Goal: Check status: Check status

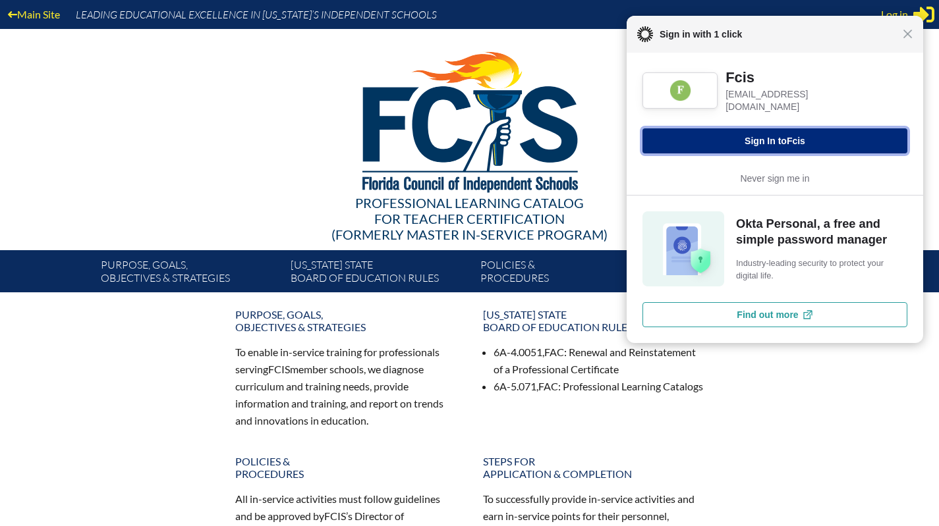
click at [826, 134] on button "Sign In to Fcis" at bounding box center [774, 140] width 265 height 25
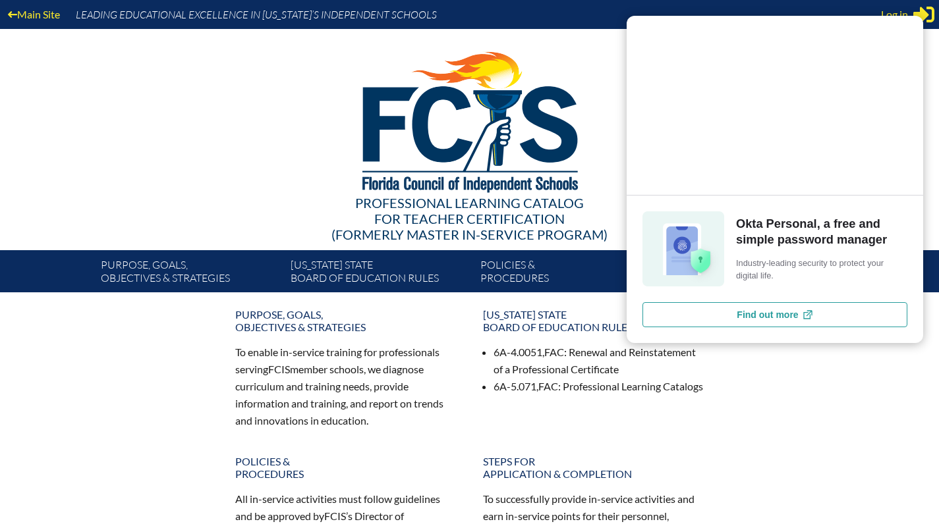
type input "[EMAIL_ADDRESS][DOMAIN_NAME]"
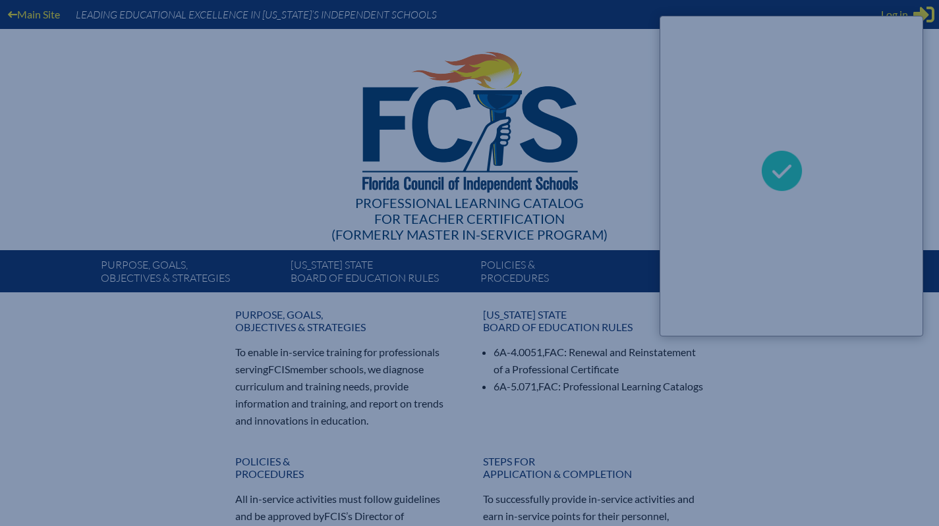
scroll to position [0, 237]
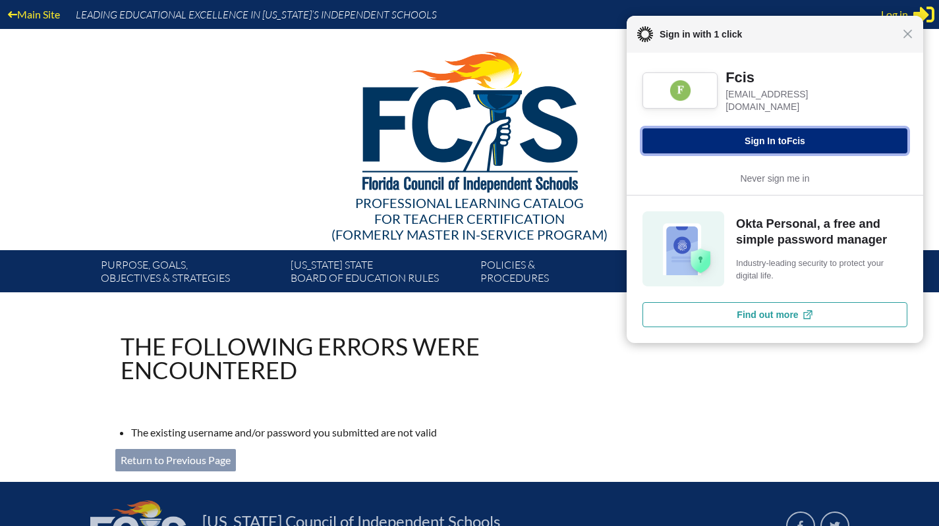
click at [824, 128] on button "Sign In to Fcis" at bounding box center [774, 140] width 265 height 25
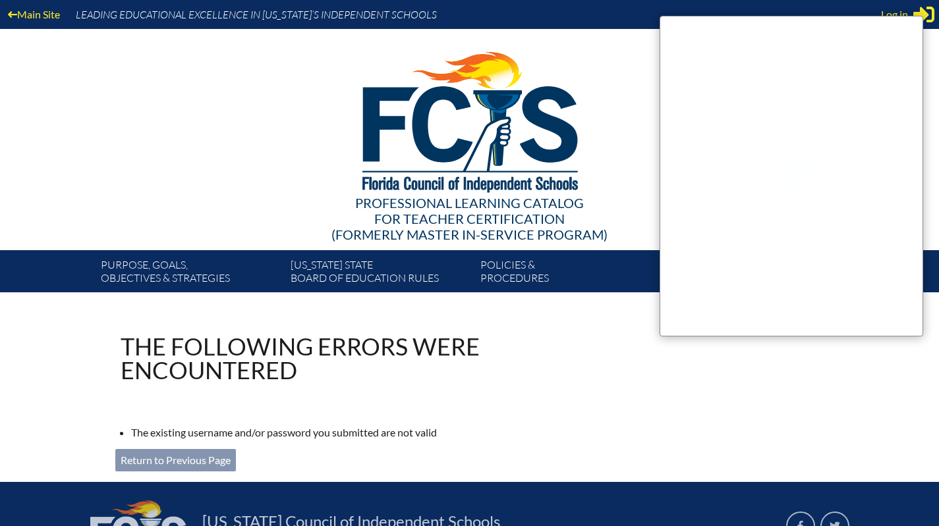
type input "[EMAIL_ADDRESS][DOMAIN_NAME]"
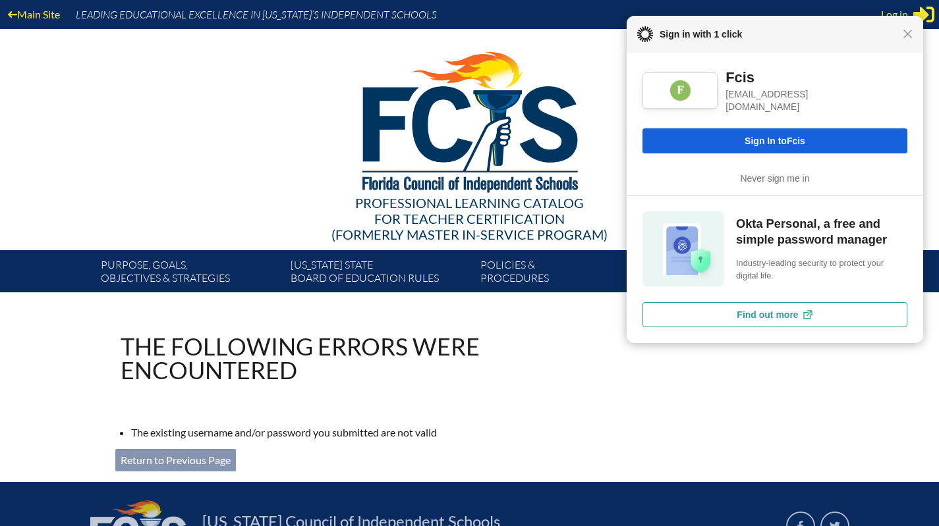
click at [762, 173] on link "Never sign me in" at bounding box center [774, 179] width 69 height 16
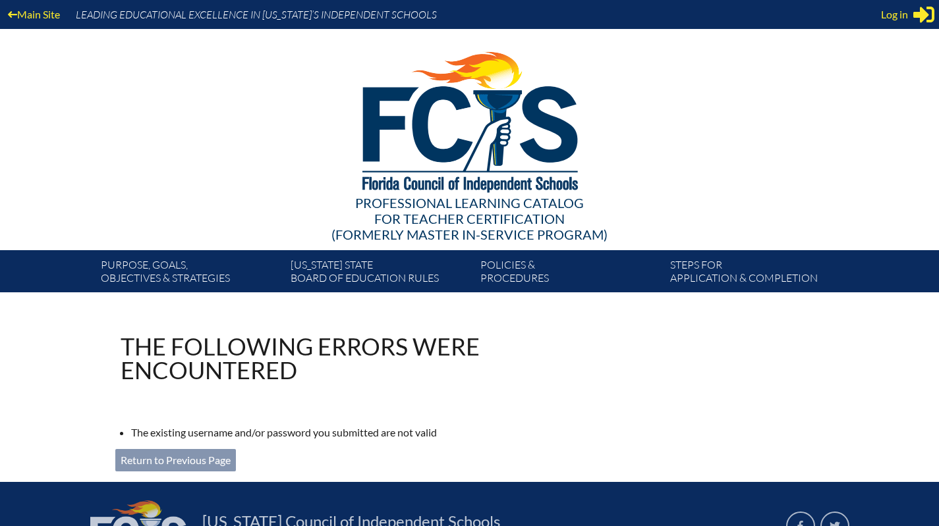
click at [903, 8] on span "Log in" at bounding box center [894, 15] width 27 height 16
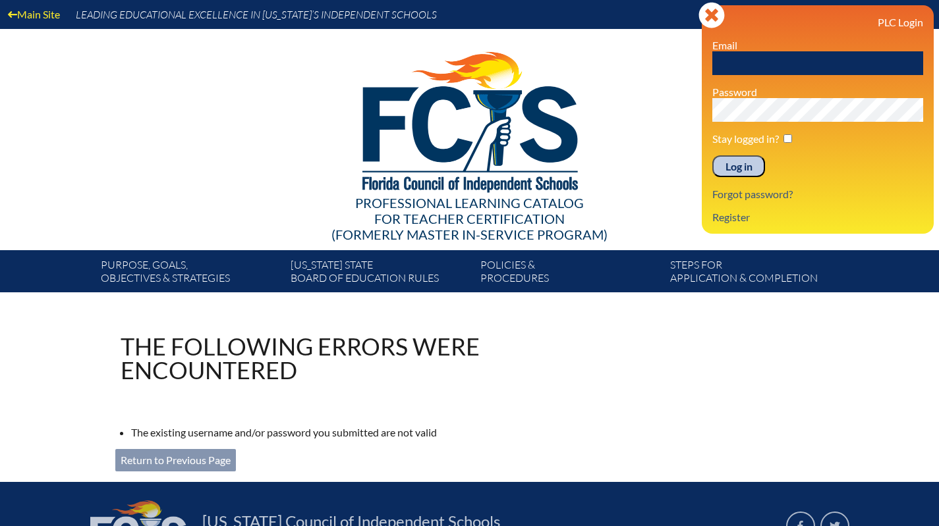
click at [800, 56] on input "text" at bounding box center [817, 63] width 211 height 24
paste input "[EMAIL_ADDRESS][DOMAIN_NAME]"
type input "[EMAIL_ADDRESS][DOMAIN_NAME]"
click at [750, 161] on input "Log in" at bounding box center [738, 166] width 53 height 22
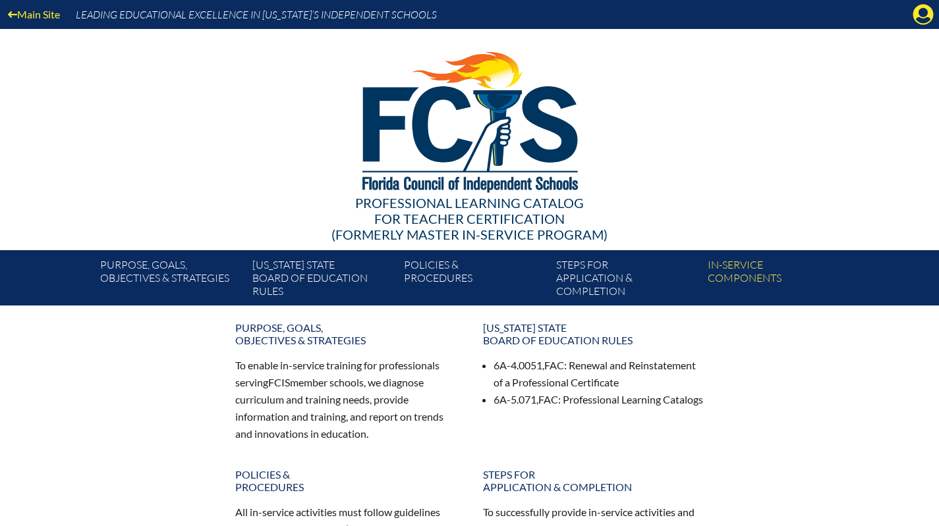
click at [916, 20] on icon at bounding box center [923, 15] width 20 height 20
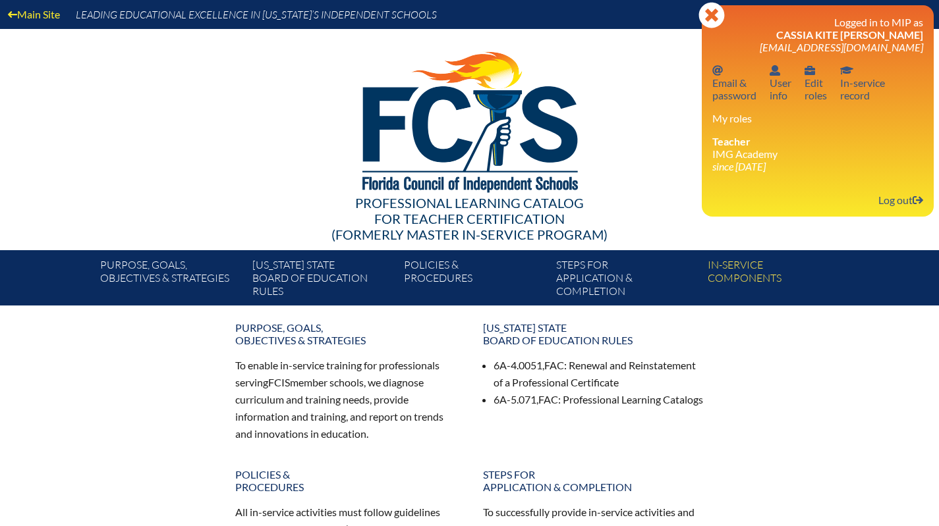
click at [740, 90] on link "Email password Email & password" at bounding box center [734, 82] width 55 height 43
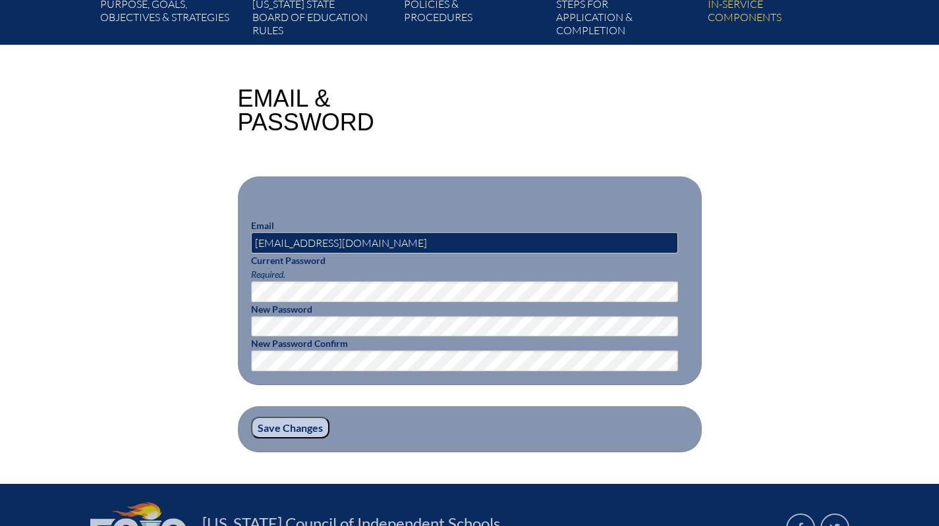
scroll to position [264, 0]
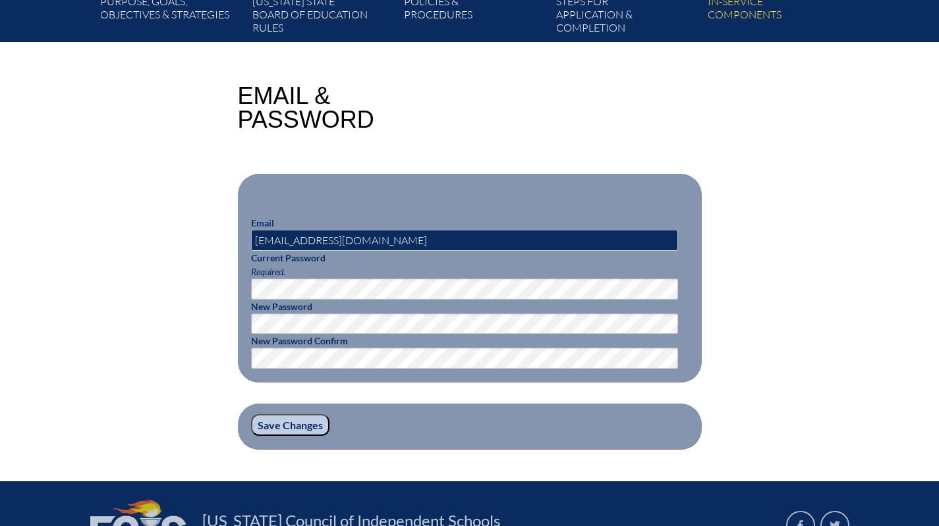
click at [827, 175] on div "Email & Password Email [EMAIL_ADDRESS][DOMAIN_NAME] Current Password Required. …" at bounding box center [469, 267] width 741 height 366
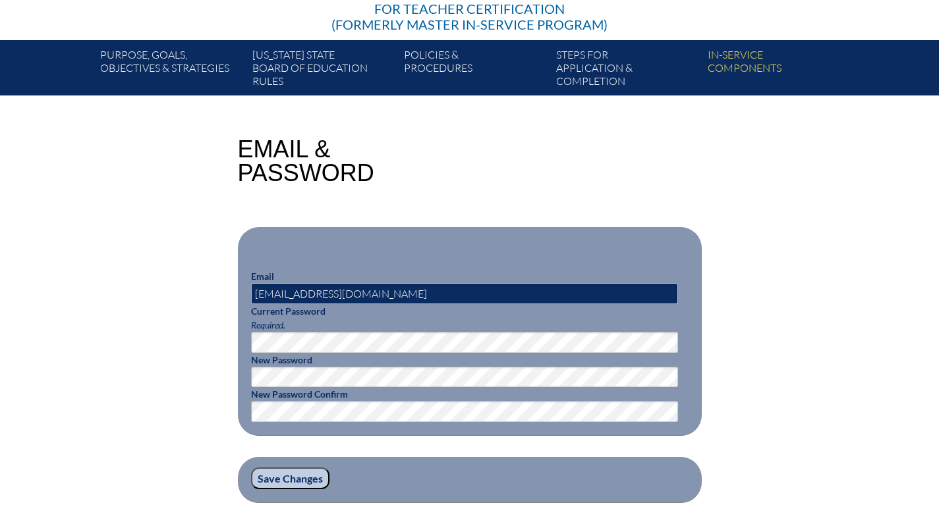
scroll to position [198, 0]
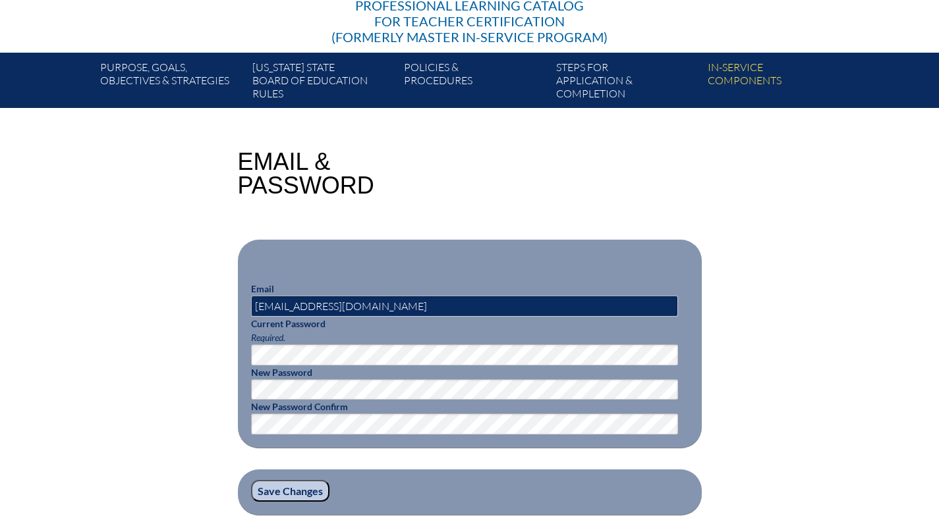
click at [497, 189] on div "Email & Password" at bounding box center [470, 173] width 464 height 47
click at [856, 214] on div "Email & Password Email [EMAIL_ADDRESS][DOMAIN_NAME] Current Password Required. …" at bounding box center [469, 333] width 939 height 366
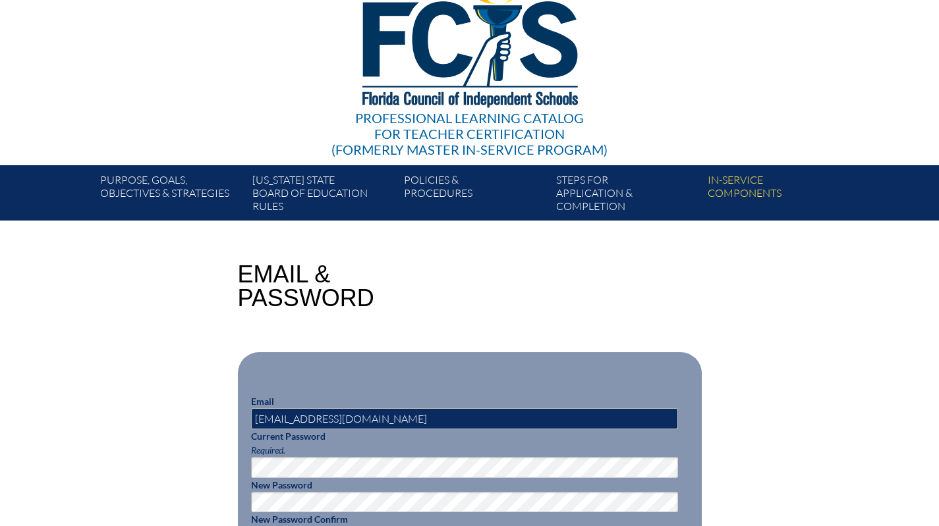
scroll to position [0, 0]
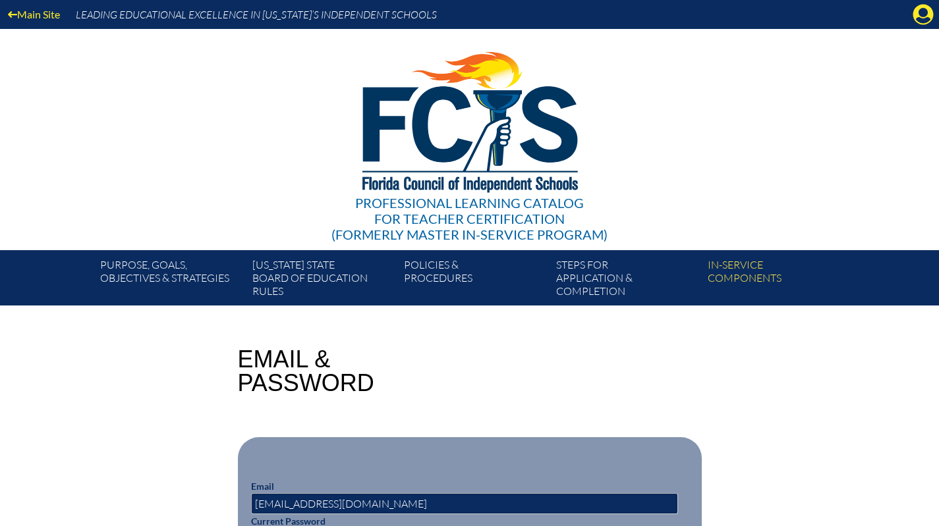
click at [750, 276] on link "In-service components" at bounding box center [778, 281] width 152 height 50
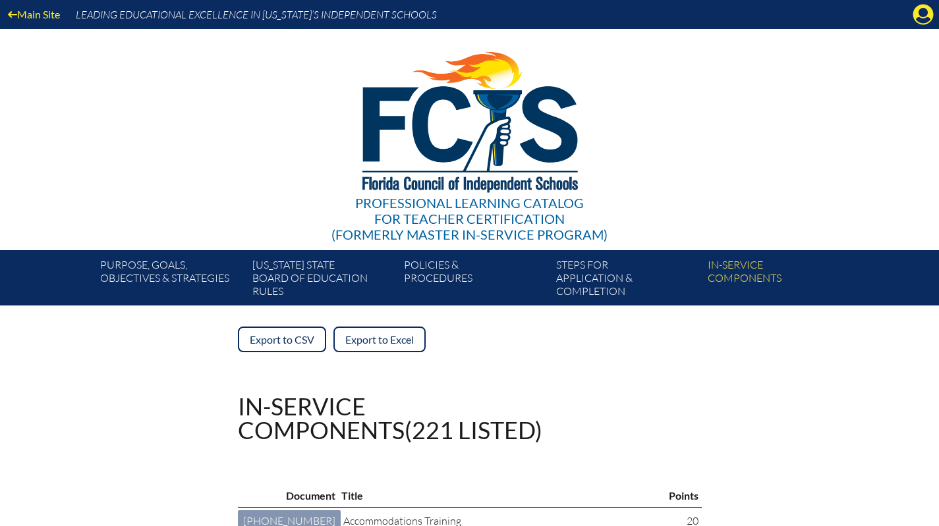
click at [920, 17] on icon at bounding box center [923, 15] width 20 height 20
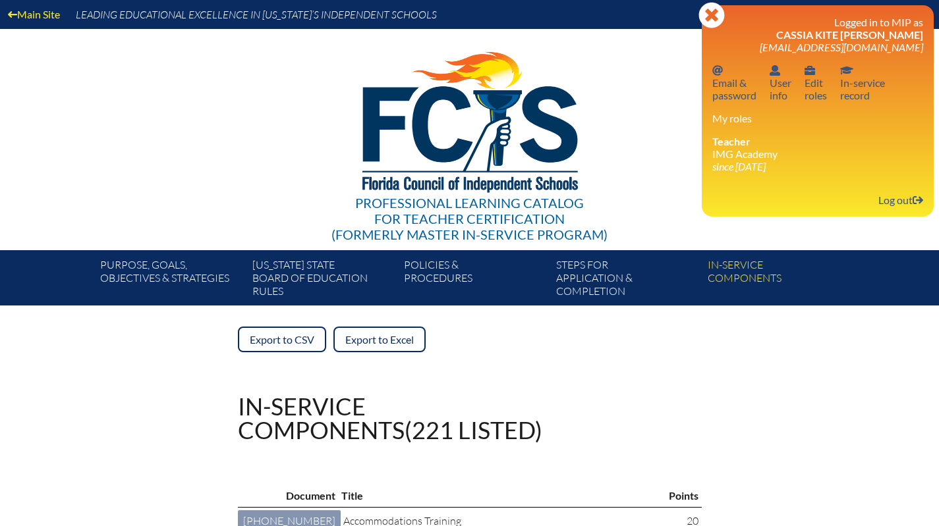
click at [860, 89] on link "In-service record In-service record" at bounding box center [862, 82] width 55 height 43
